Goal: Task Accomplishment & Management: Use online tool/utility

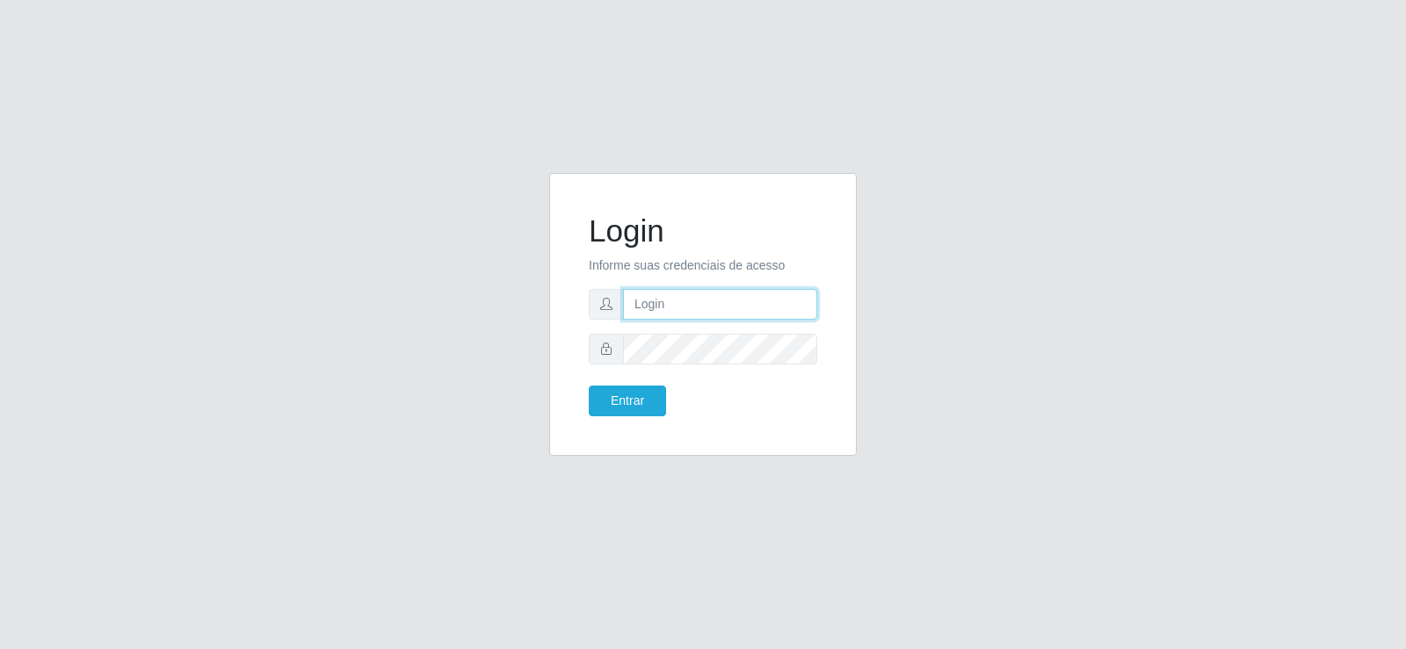
type input "[EMAIL_ADDRESS][DOMAIN_NAME]"
click at [774, 308] on input "[EMAIL_ADDRESS][DOMAIN_NAME]" at bounding box center [720, 304] width 194 height 31
type input "[EMAIL_ADDRESS][DOMAIN_NAME]"
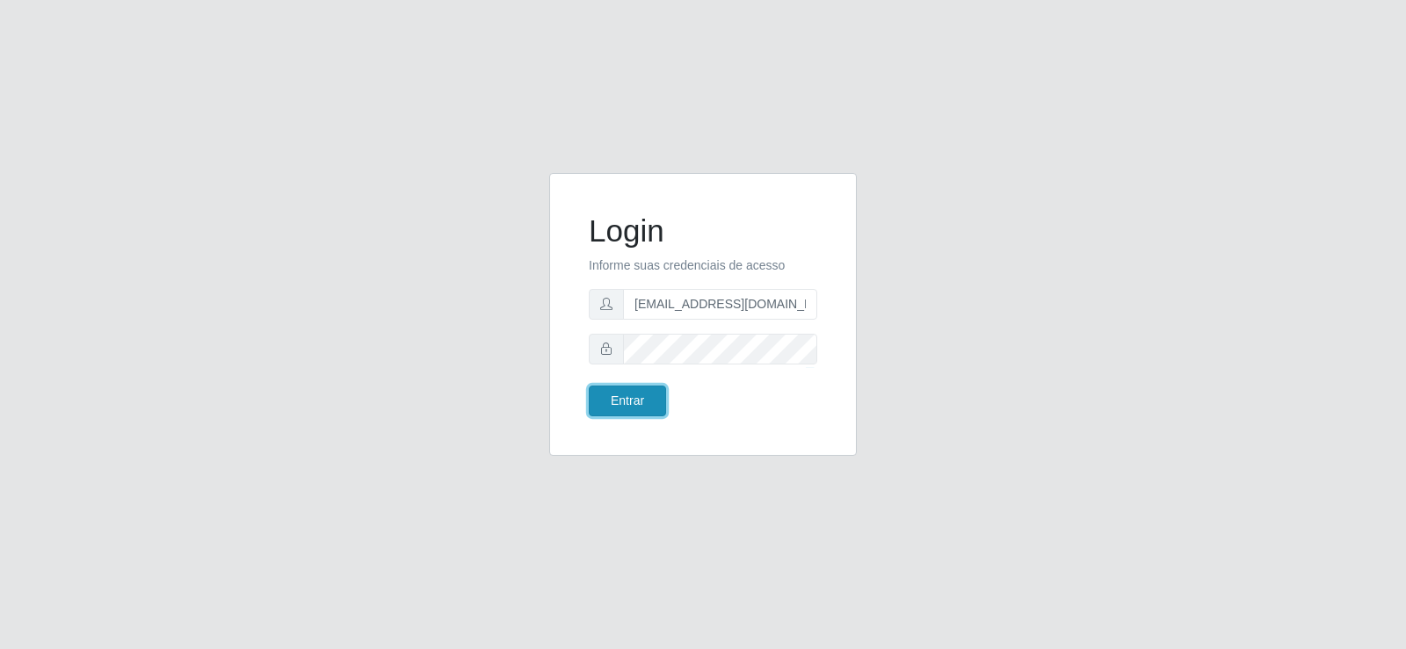
click at [624, 395] on button "Entrar" at bounding box center [627, 401] width 77 height 31
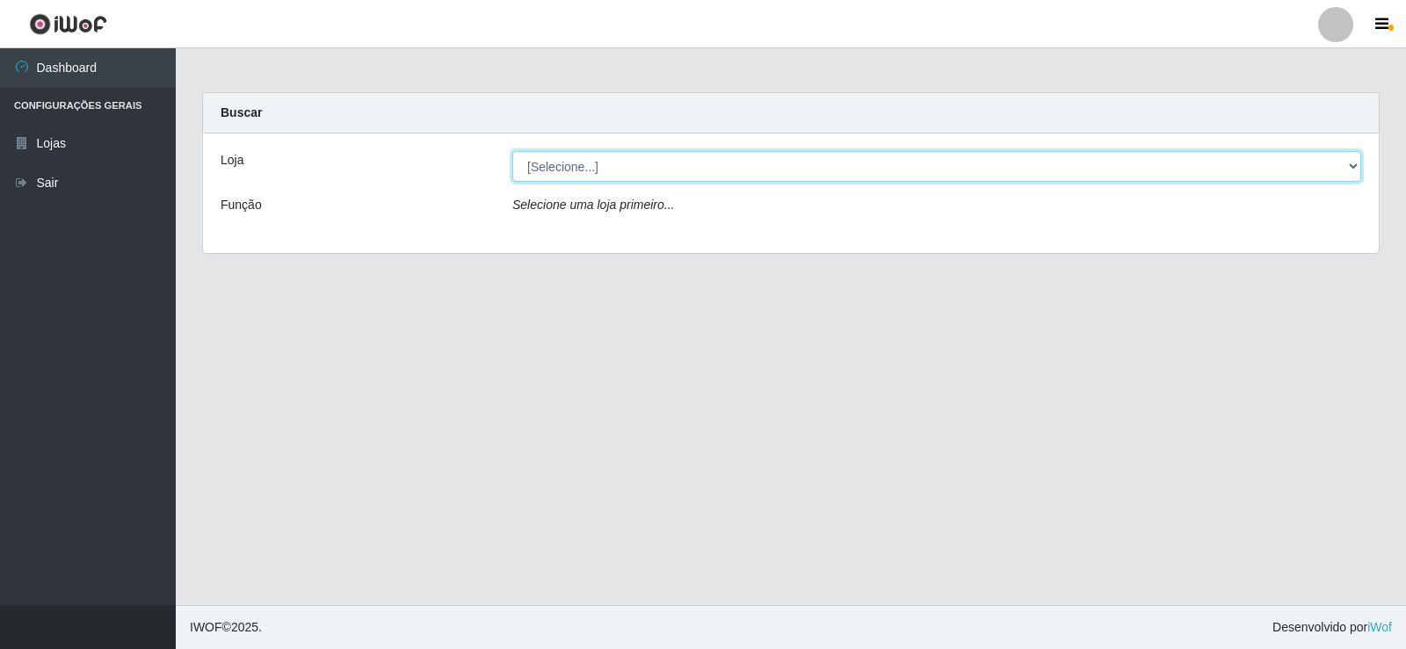
click at [584, 166] on select "[Selecione...] Supermercado Tadeu - [GEOGRAPHIC_DATA]" at bounding box center [936, 166] width 849 height 31
select select "195"
click at [512, 151] on select "[Selecione...] Supermercado Tadeu - [GEOGRAPHIC_DATA]" at bounding box center [936, 166] width 849 height 31
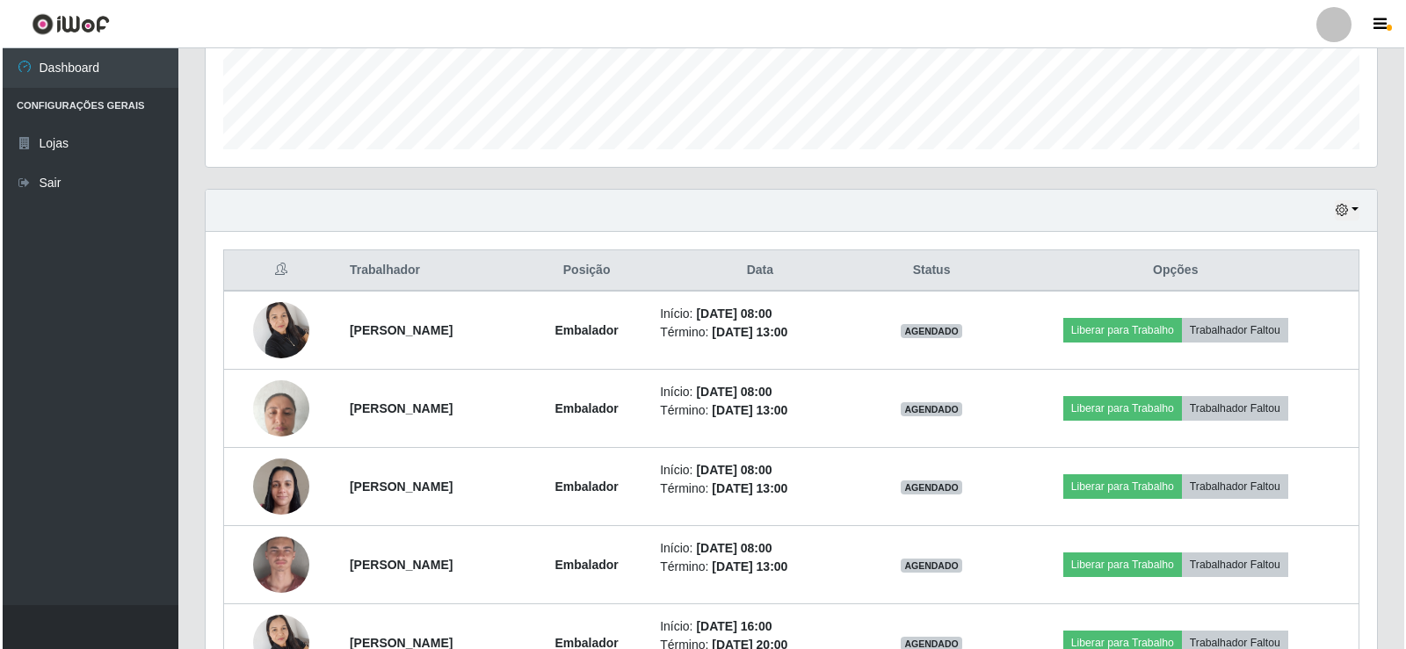
scroll to position [527, 0]
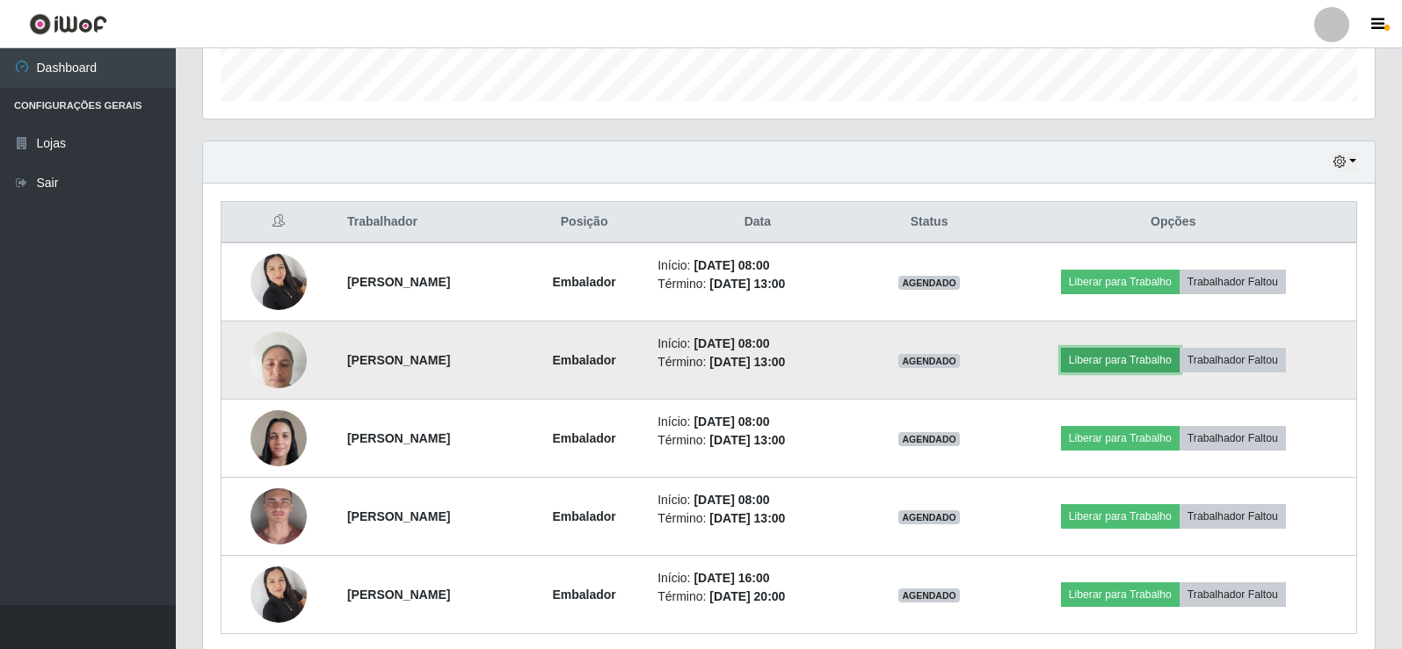
click at [1099, 359] on button "Liberar para Trabalho" at bounding box center [1120, 360] width 119 height 25
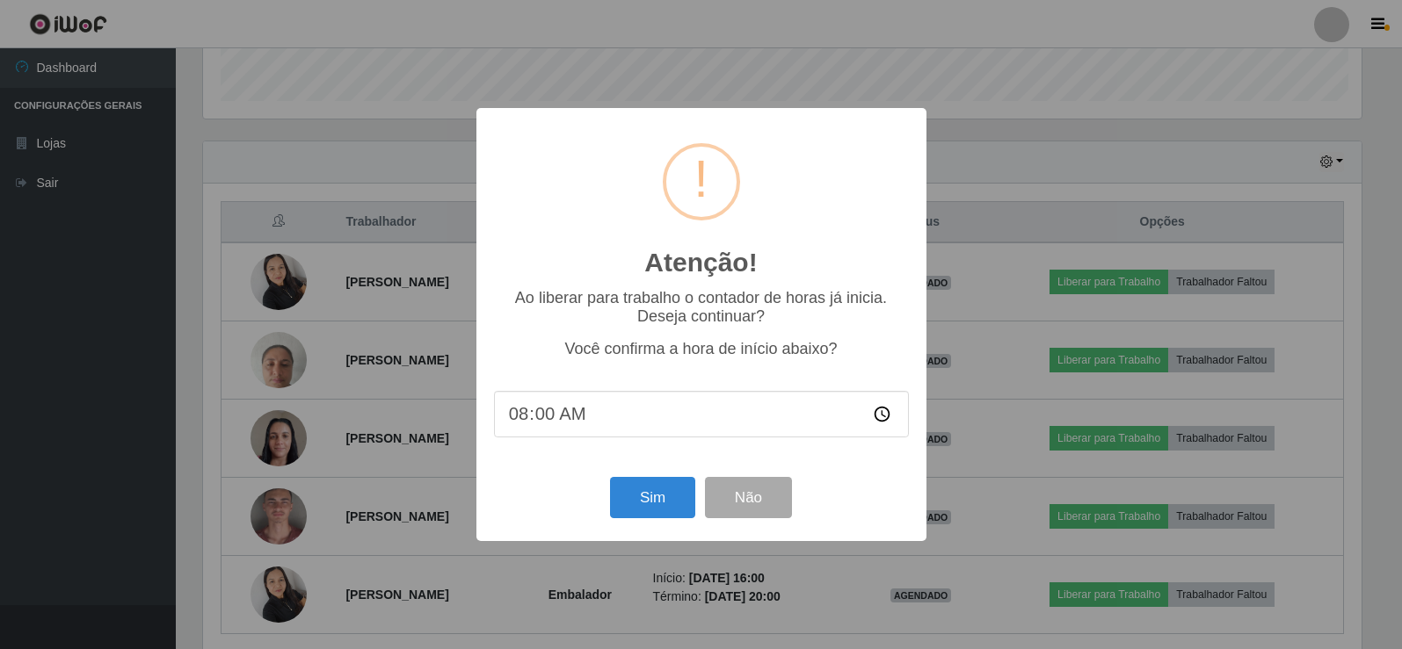
scroll to position [365, 1163]
click at [618, 490] on button "Sim" at bounding box center [654, 497] width 85 height 41
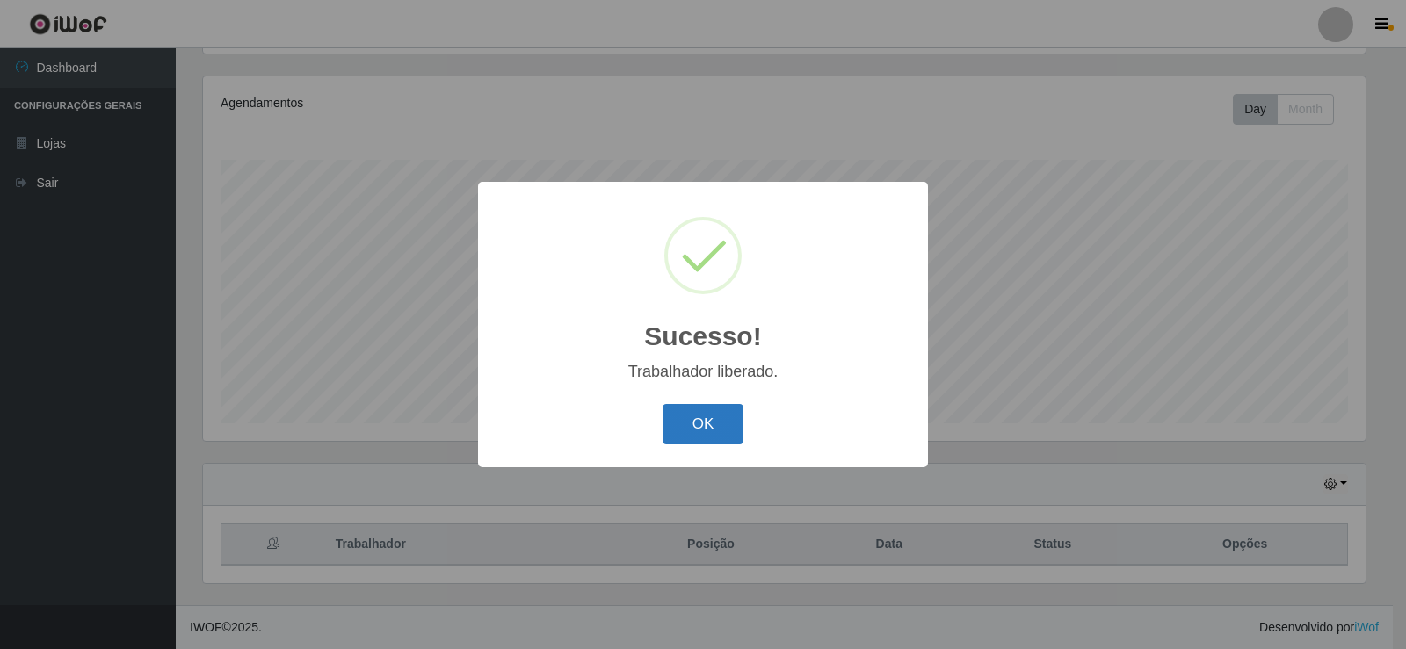
click at [694, 429] on button "OK" at bounding box center [704, 424] width 82 height 41
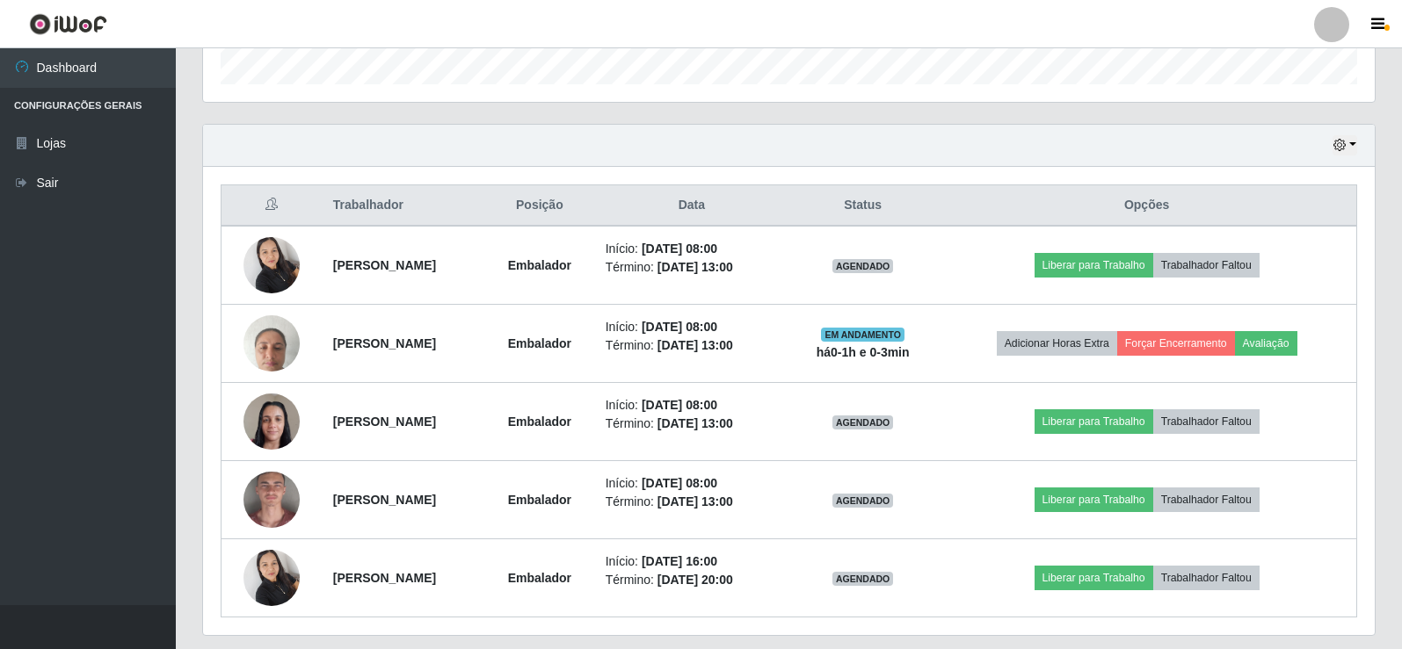
scroll to position [556, 0]
